Goal: Information Seeking & Learning: Learn about a topic

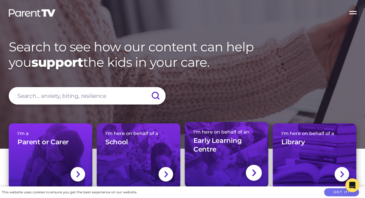
click at [208, 145] on h3 "Early Learning Centre" at bounding box center [227, 145] width 66 height 17
